Goal: Information Seeking & Learning: Learn about a topic

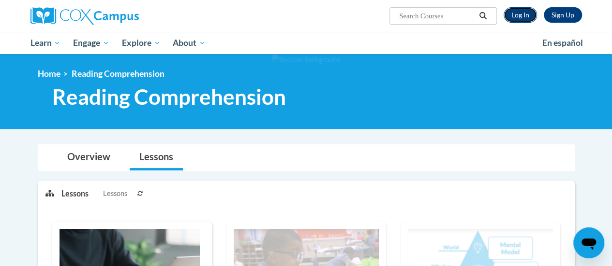
click at [527, 11] on link "Log In" at bounding box center [519, 14] width 33 height 15
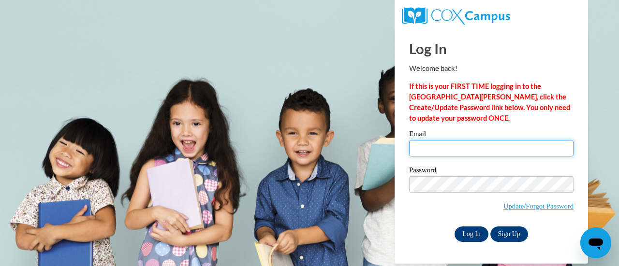
type input "[EMAIL_ADDRESS][PERSON_NAME][DOMAIN_NAME]"
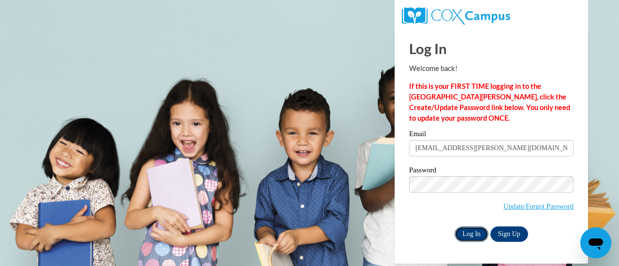
click at [467, 235] on input "Log In" at bounding box center [472, 234] width 34 height 15
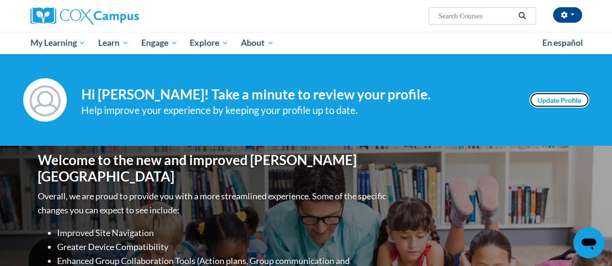
click at [552, 103] on link "Update Profile" at bounding box center [559, 99] width 60 height 15
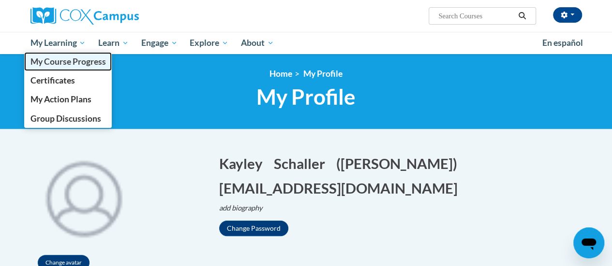
click at [55, 57] on span "My Course Progress" at bounding box center [67, 62] width 75 height 10
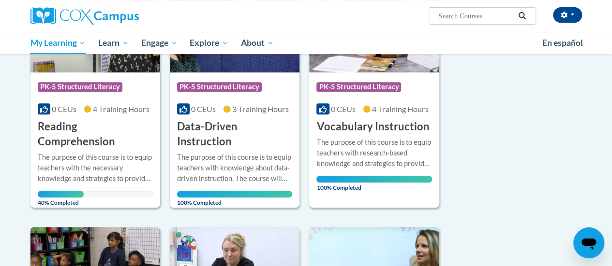
scroll to position [203, 0]
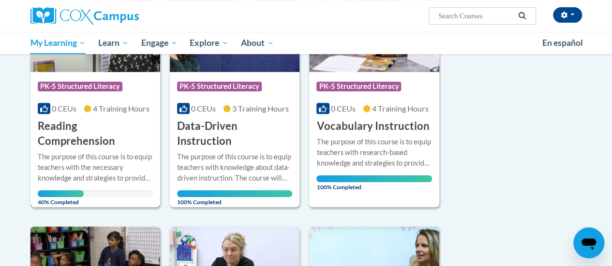
click at [117, 121] on h3 "Reading Comprehension" at bounding box center [95, 134] width 115 height 30
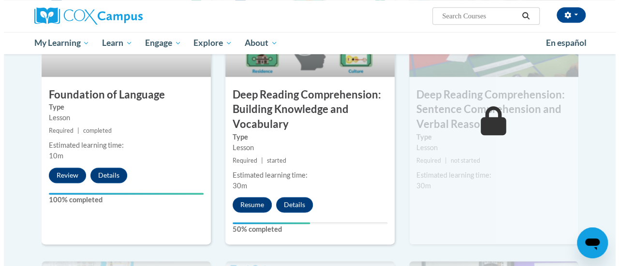
scroll to position [525, 0]
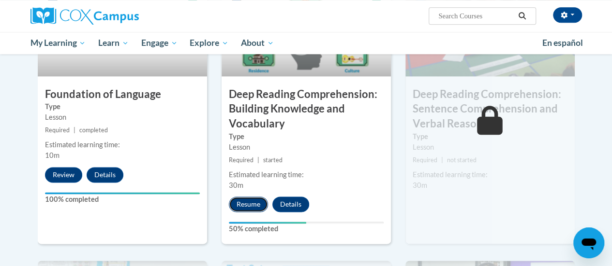
click at [243, 203] on button "Resume" at bounding box center [248, 204] width 39 height 15
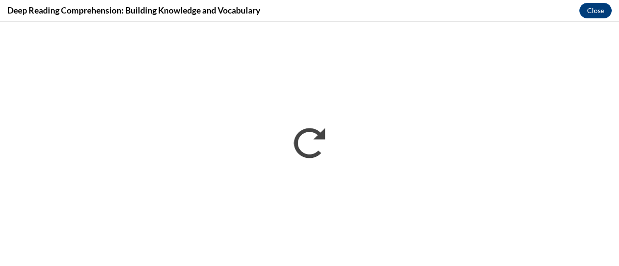
scroll to position [0, 0]
